Goal: Task Accomplishment & Management: Complete application form

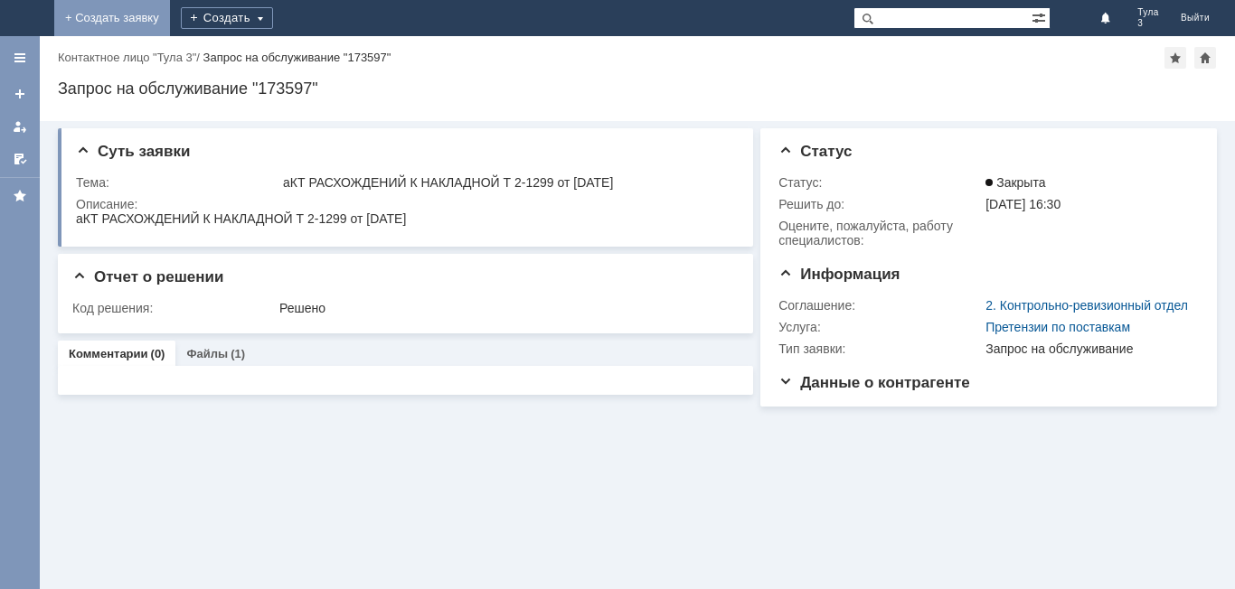
click at [170, 19] on link "+ Создать заявку" at bounding box center [112, 18] width 116 height 36
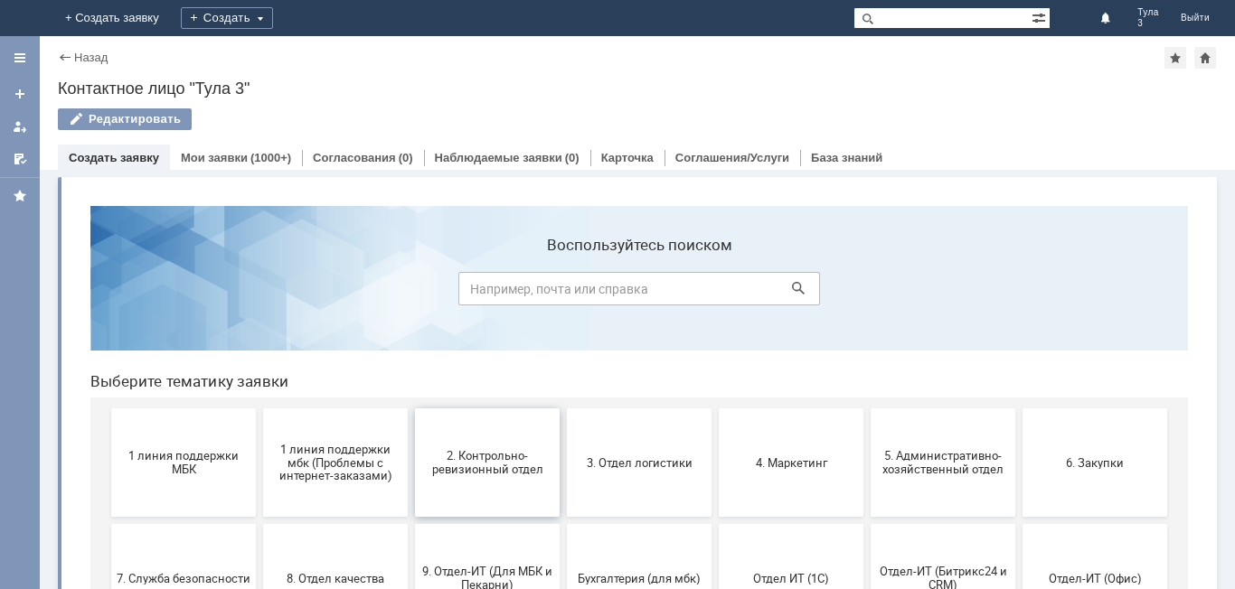
scroll to position [90, 0]
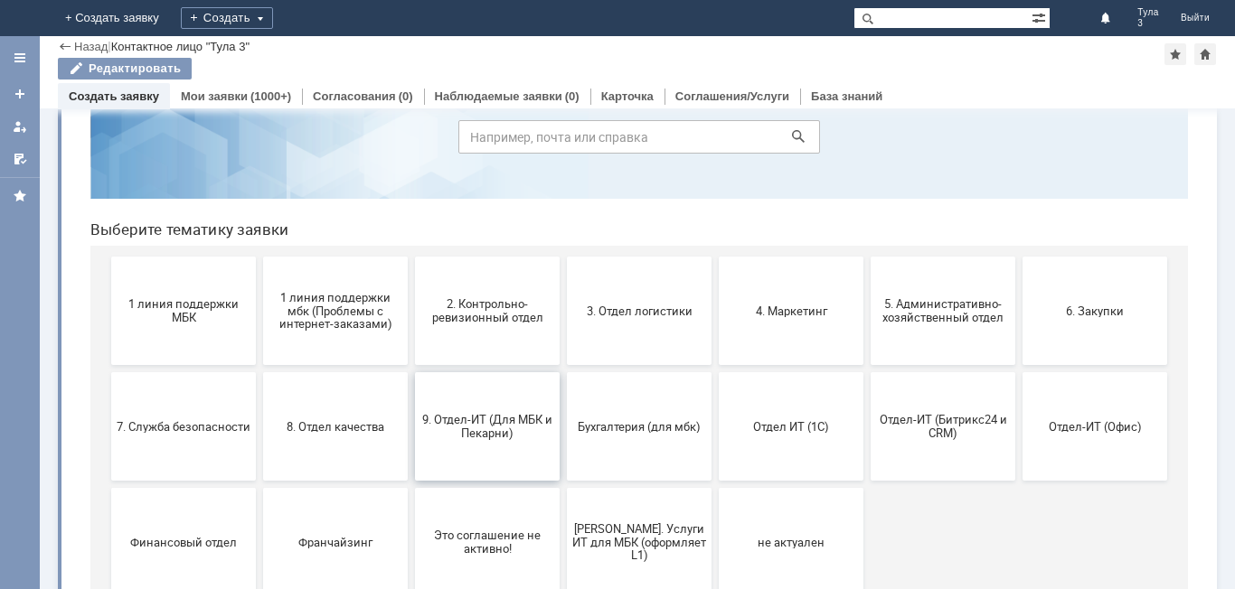
click at [520, 456] on button "9. Отдел-ИТ (Для МБК и Пекарни)" at bounding box center [487, 426] width 145 height 108
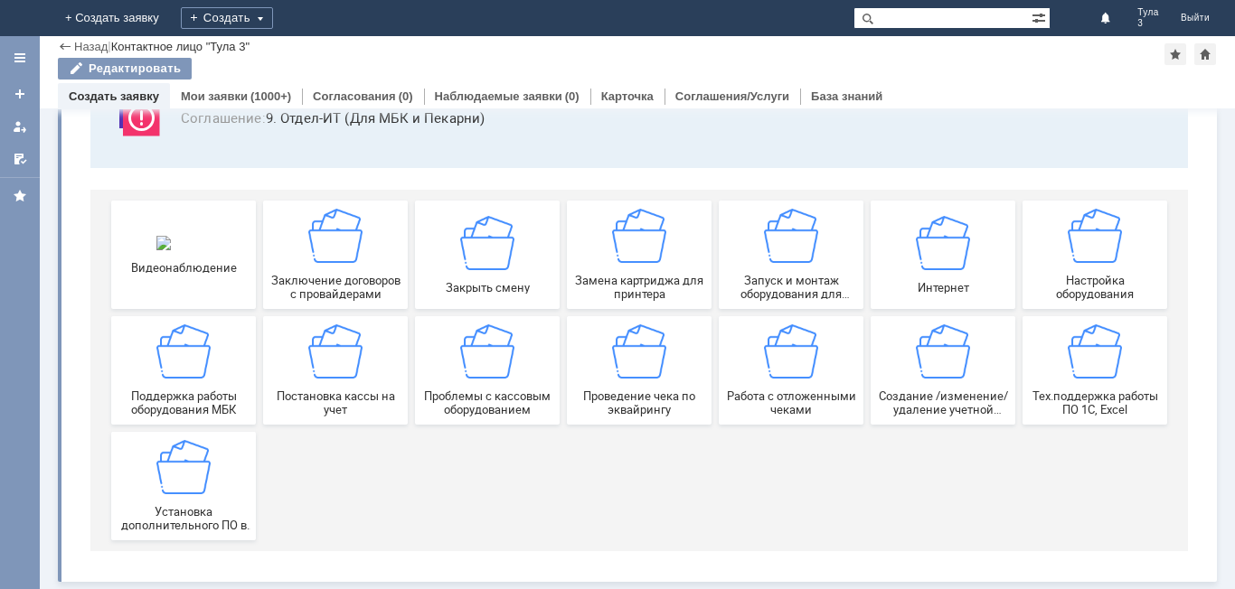
scroll to position [150, 0]
click at [782, 390] on span "Работа с отложенными чеками" at bounding box center [791, 403] width 134 height 27
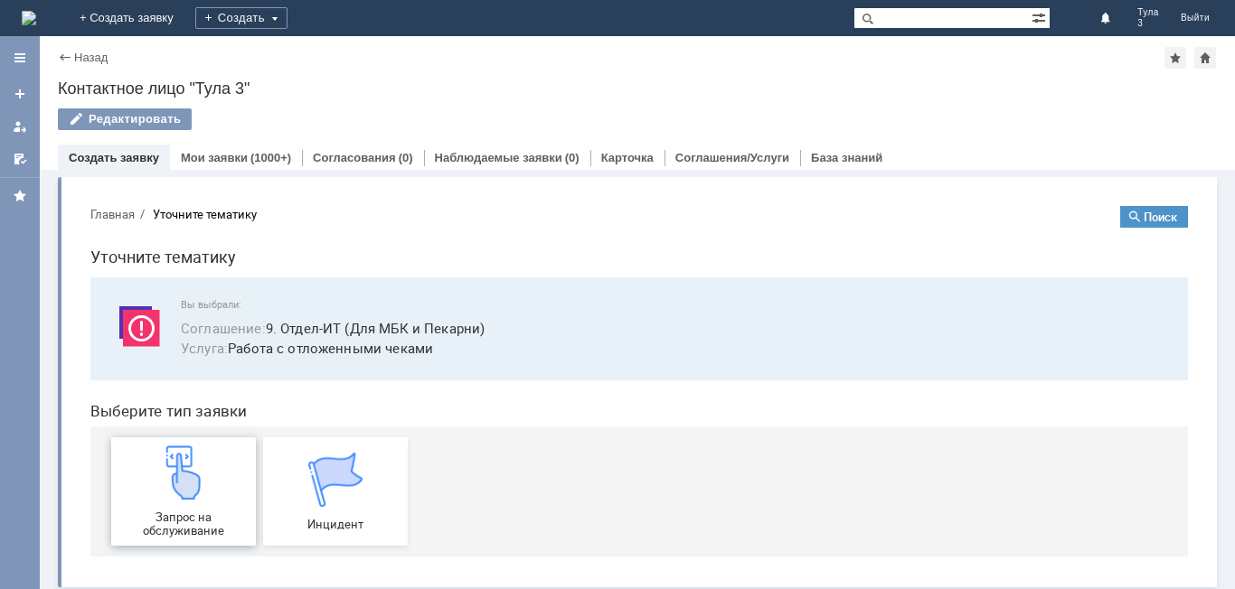
click at [231, 501] on div "Запрос на обслуживание" at bounding box center [184, 492] width 134 height 92
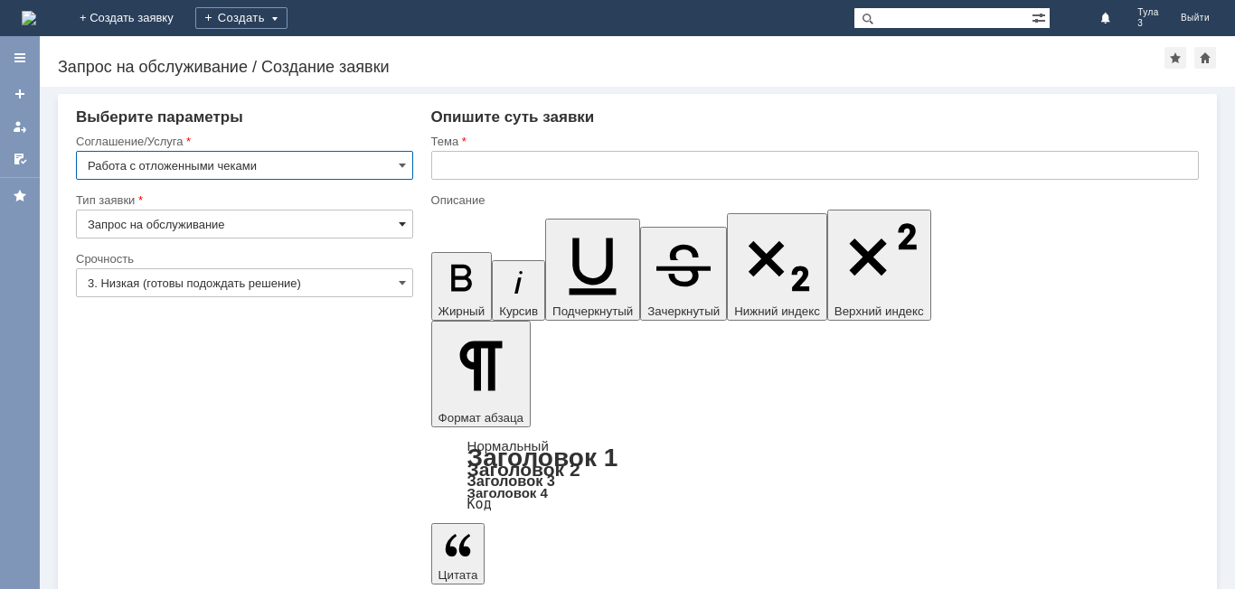
click at [400, 227] on span at bounding box center [402, 224] width 7 height 14
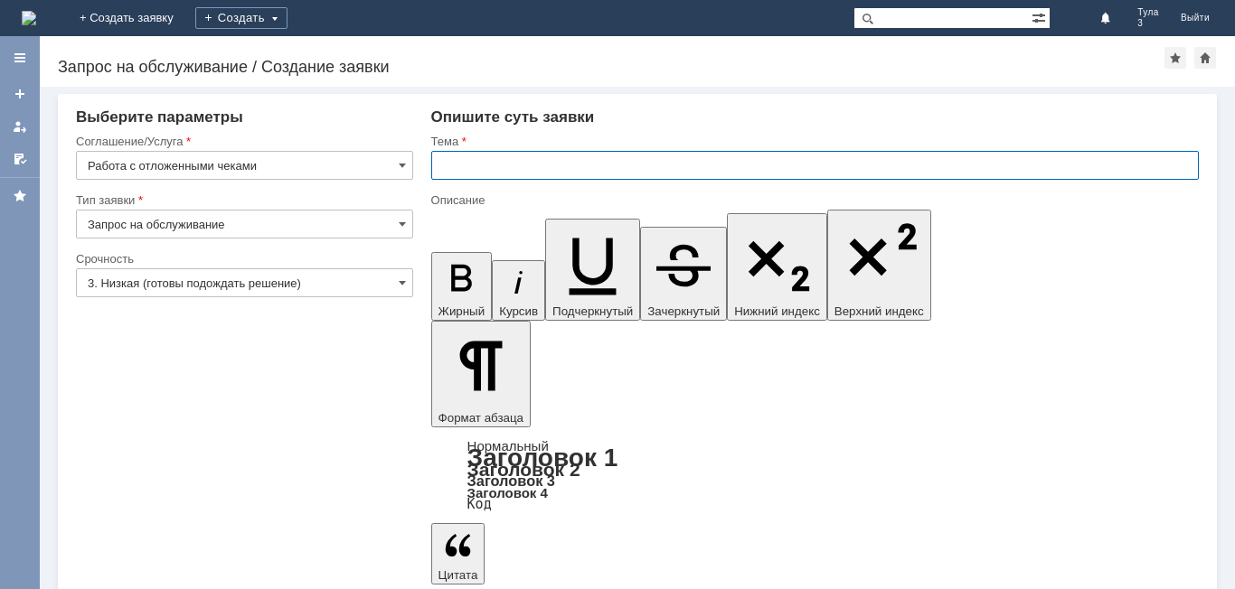
click at [438, 167] on input "text" at bounding box center [815, 165] width 768 height 29
type input "Запрос на обслуживание"
type input "Удалить отложенные чеки от16.09.2025"
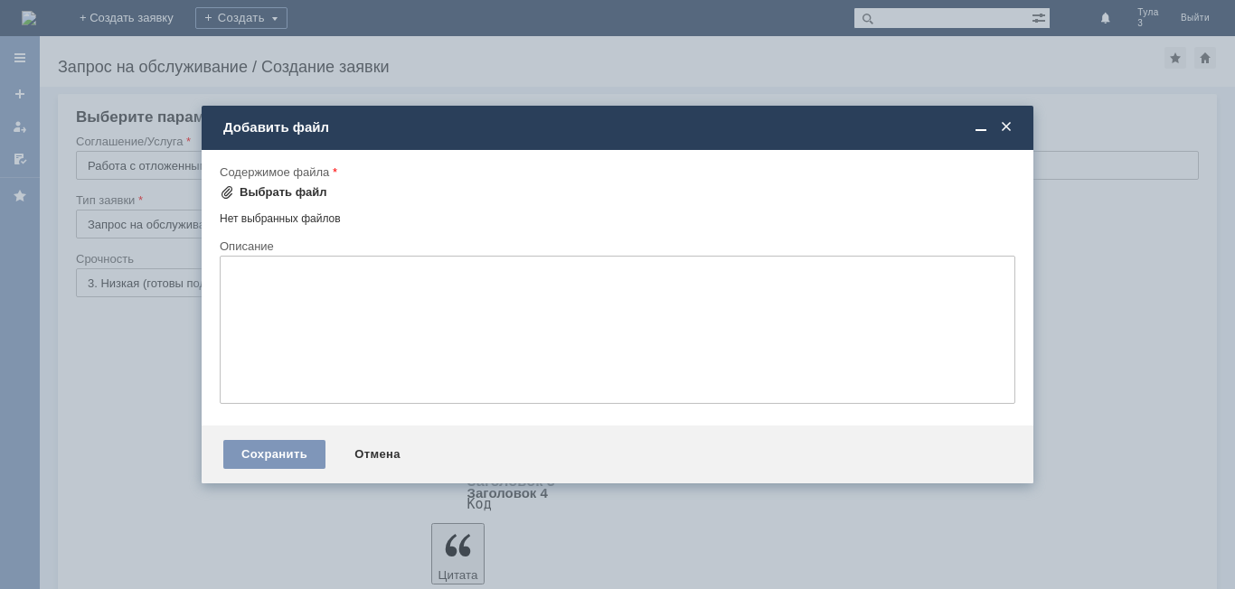
click at [260, 191] on div "Выбрать файл" at bounding box center [284, 192] width 88 height 14
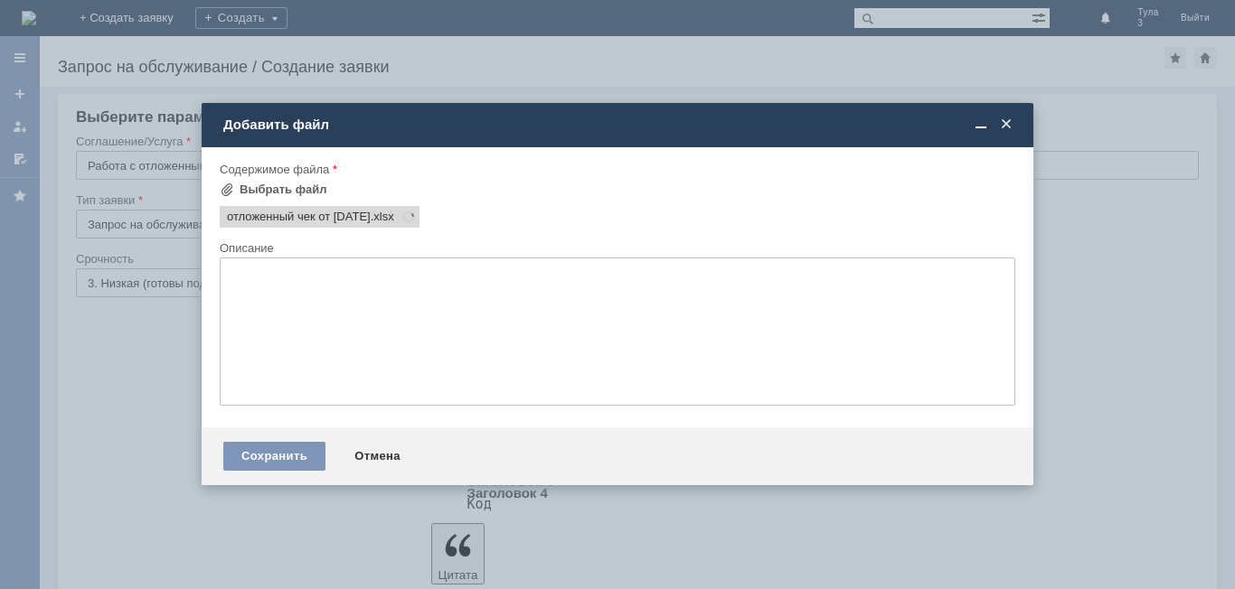
scroll to position [0, 0]
click at [276, 454] on div "Сохранить" at bounding box center [274, 456] width 102 height 29
